Goal: Communication & Community: Ask a question

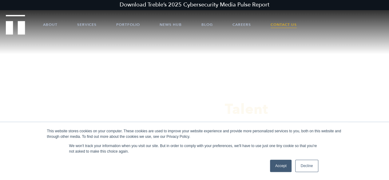
click at [288, 24] on link "Contact Us" at bounding box center [284, 24] width 26 height 18
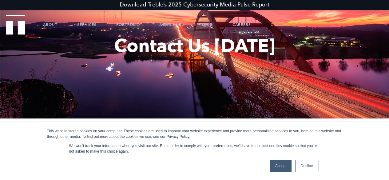
scroll to position [123, 0]
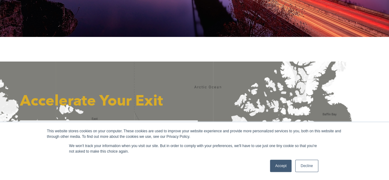
click at [280, 170] on link "Accept" at bounding box center [281, 166] width 22 height 12
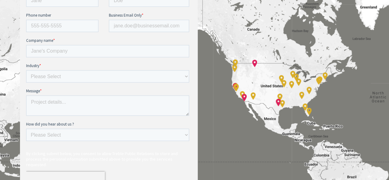
scroll to position [277, 0]
click at [61, 101] on textarea "Message *" at bounding box center [107, 105] width 163 height 20
paste textarea "https://vas4hire.com/"
type textarea "https://vas4hire.com/"
drag, startPoint x: 73, startPoint y: 53, endPoint x: 78, endPoint y: 54, distance: 5.5
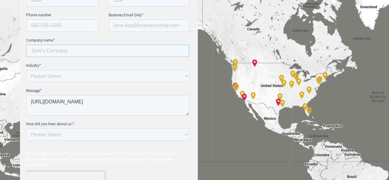
click at [73, 53] on input "Company name *" at bounding box center [107, 51] width 163 height 12
type input "VAs4HIRE"
type input "Sean"
type input "Collins"
type input "6197049399"
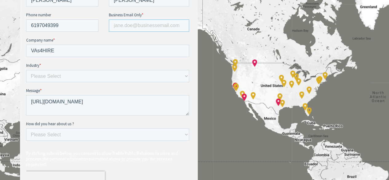
type input "Sean@virtualeaseservice.com"
click at [66, 78] on select "Please Select E-commerce AI API Big Data Bio Tech (including Life Sciences) Blo…" at bounding box center [107, 76] width 163 height 12
select select "DevOps"
click at [26, 82] on select "Please Select E-commerce AI API Big Data Bio Tech (including Life Sciences) Blo…" at bounding box center [107, 76] width 163 height 12
drag, startPoint x: 50, startPoint y: 142, endPoint x: 54, endPoint y: 135, distance: 8.0
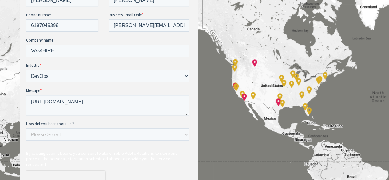
click at [50, 141] on fieldset "How did you hear about us ? Please Select Ad online Social media Video Another …" at bounding box center [109, 133] width 166 height 25
click at [55, 134] on select "Please Select Ad online Social media Video Another website Word of mouth Job li…" at bounding box center [107, 134] width 163 height 12
select select "Search online"
click at [26, 141] on select "Please Select Ad online Social media Video Another website Word of mouth Job li…" at bounding box center [107, 134] width 163 height 12
click at [60, 101] on textarea "https://vas4hire.com/" at bounding box center [107, 105] width 163 height 20
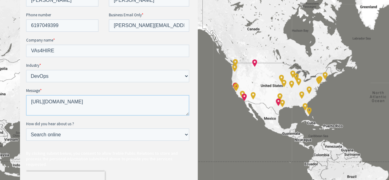
paste textarea "Hello, I'm reaching out because I believe we can provide significant value to y…"
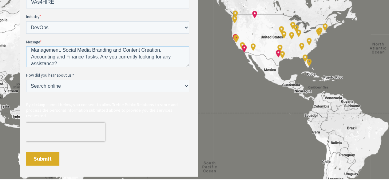
scroll to position [338, 0]
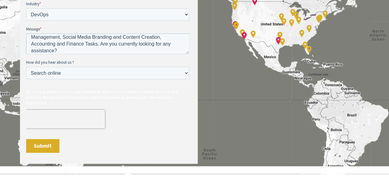
type textarea "Hello, I'm reaching out because I believe we can provide significant value to y…"
click at [44, 134] on div "Submit" at bounding box center [109, 146] width 166 height 24
click at [40, 139] on input "Submit" at bounding box center [42, 146] width 33 height 14
drag, startPoint x: 40, startPoint y: 137, endPoint x: 74, endPoint y: 63, distance: 81.4
click at [40, 139] on input "Submit" at bounding box center [42, 146] width 33 height 14
